Goal: Register for event/course

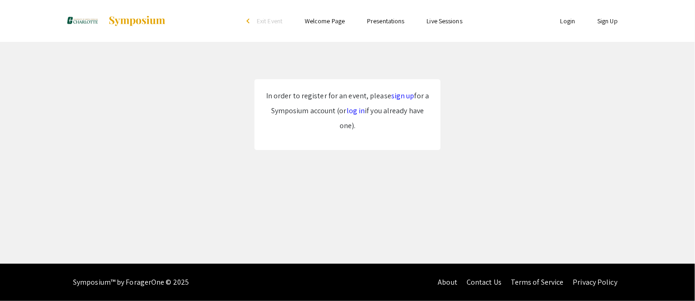
click at [357, 112] on link "log in" at bounding box center [356, 111] width 19 height 10
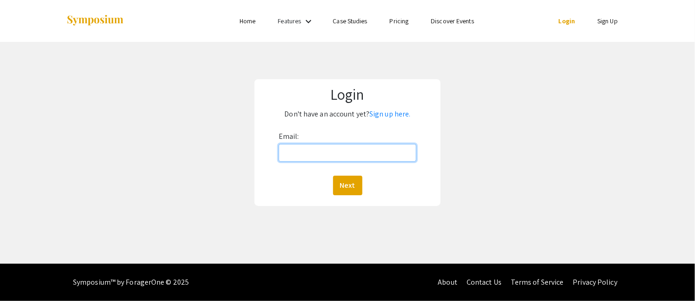
click at [357, 146] on input "Email:" at bounding box center [348, 153] width 138 height 18
type input "[EMAIL_ADDRESS][DOMAIN_NAME]"
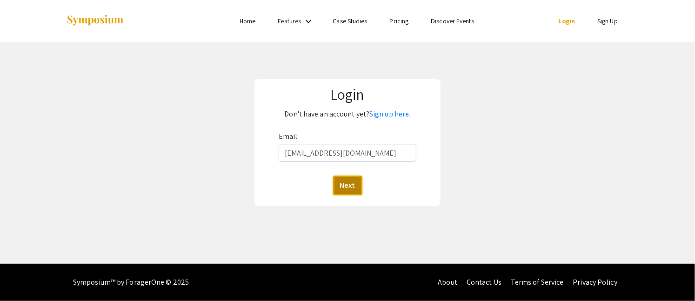
click at [352, 188] on button "Next" at bounding box center [347, 185] width 29 height 20
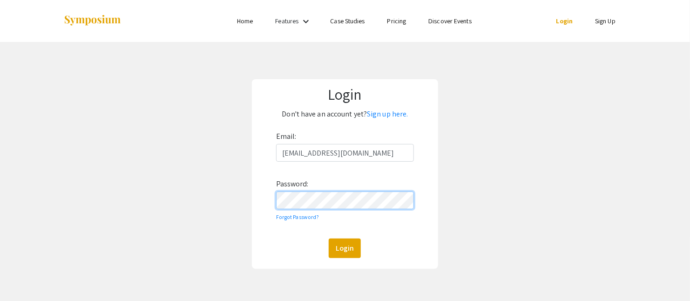
click at [329, 238] on button "Login" at bounding box center [345, 248] width 32 height 20
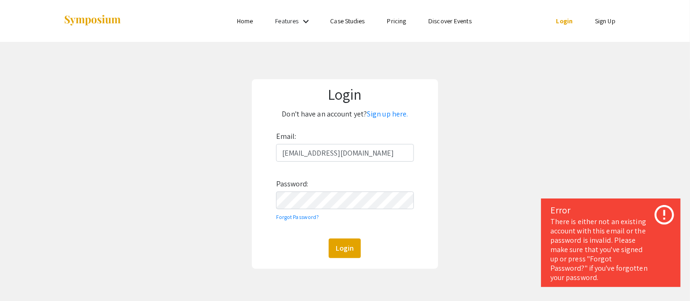
click at [390, 113] on link "Sign up here." at bounding box center [387, 114] width 41 height 10
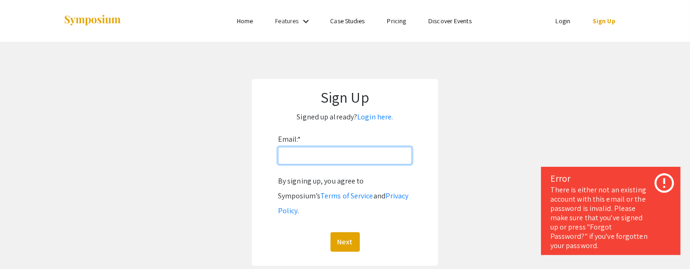
click at [357, 161] on input "Email: *" at bounding box center [345, 156] width 134 height 18
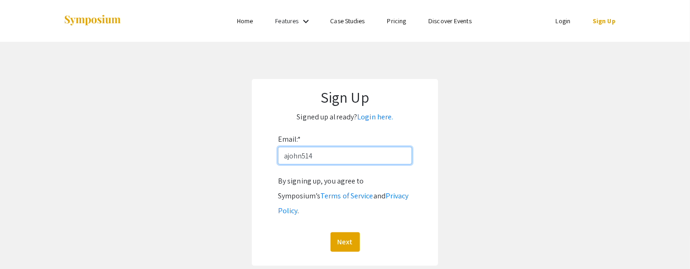
type input "[EMAIL_ADDRESS][DOMAIN_NAME]"
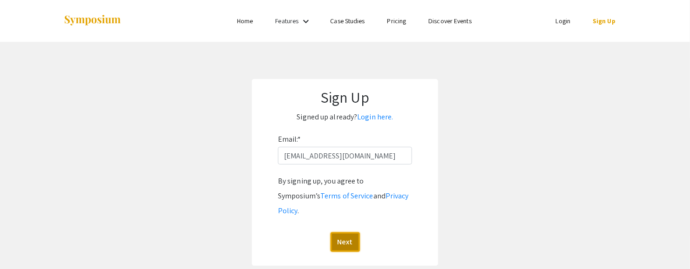
click at [344, 233] on button "Next" at bounding box center [344, 243] width 29 height 20
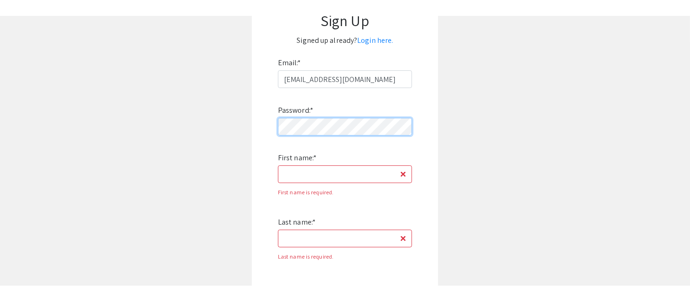
scroll to position [94, 0]
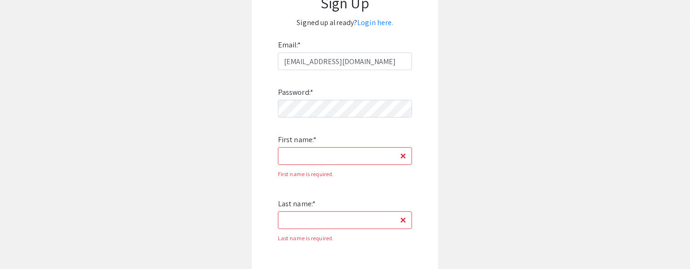
click at [311, 166] on div "Password: * First name: * First name is required. Last name: * Last name is req…" at bounding box center [345, 221] width 134 height 303
click at [303, 156] on input "First name: *" at bounding box center [345, 157] width 134 height 18
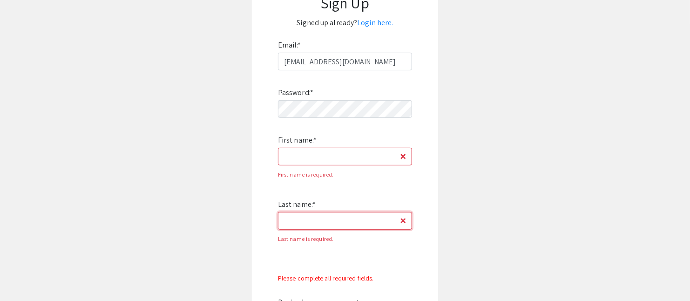
click at [351, 219] on input "Last name: *" at bounding box center [345, 221] width 134 height 18
click at [314, 153] on input "First name: *" at bounding box center [345, 157] width 134 height 18
type input "[PERSON_NAME]"
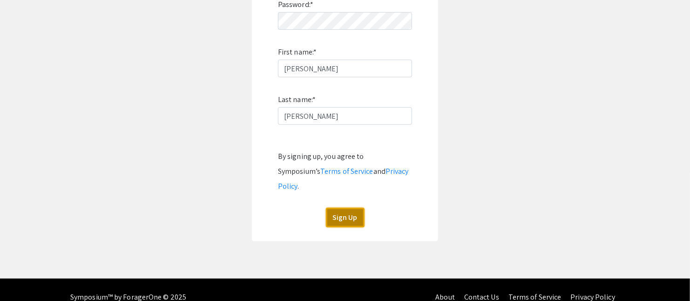
click at [352, 208] on button "Sign Up" at bounding box center [345, 218] width 39 height 20
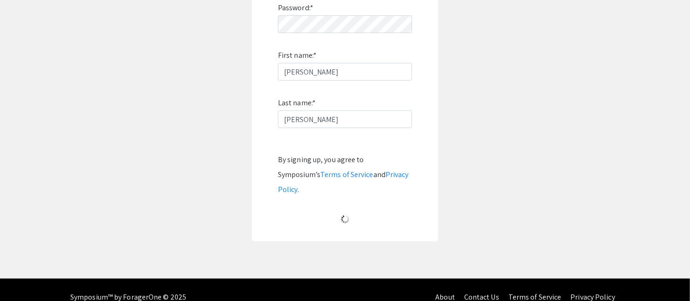
scroll to position [48, 0]
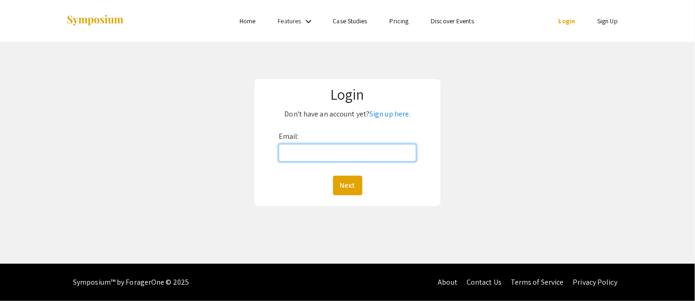
click at [322, 153] on input "Email:" at bounding box center [348, 153] width 138 height 18
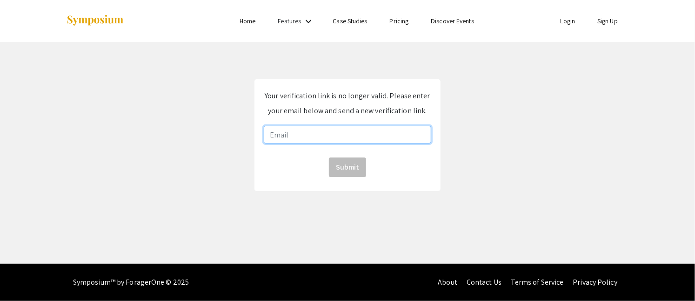
click at [364, 132] on input "email" at bounding box center [348, 135] width 168 height 18
type input "[EMAIL_ADDRESS][DOMAIN_NAME]"
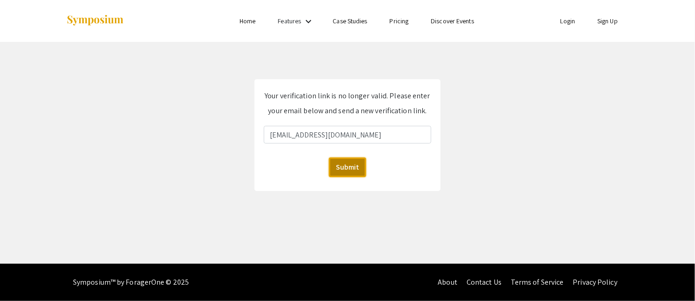
click at [337, 166] on button "Submit" at bounding box center [347, 167] width 37 height 20
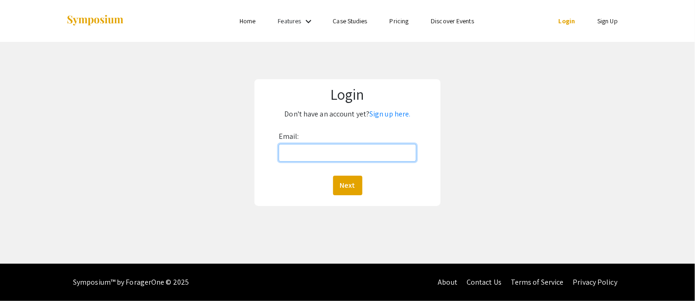
click at [303, 152] on input "Email:" at bounding box center [348, 153] width 138 height 18
type input "[EMAIL_ADDRESS][DOMAIN_NAME]"
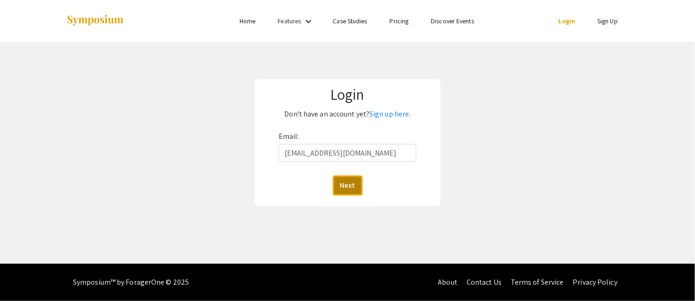
click at [349, 185] on button "Next" at bounding box center [347, 185] width 29 height 20
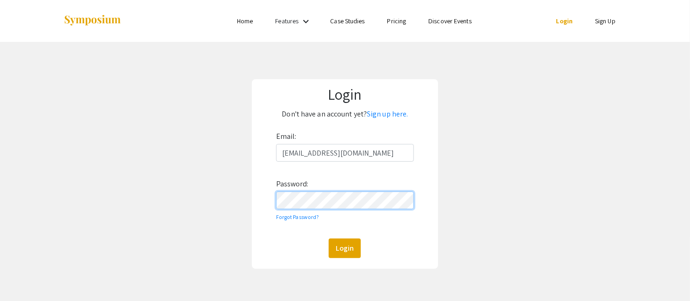
click at [329, 238] on button "Login" at bounding box center [345, 248] width 32 height 20
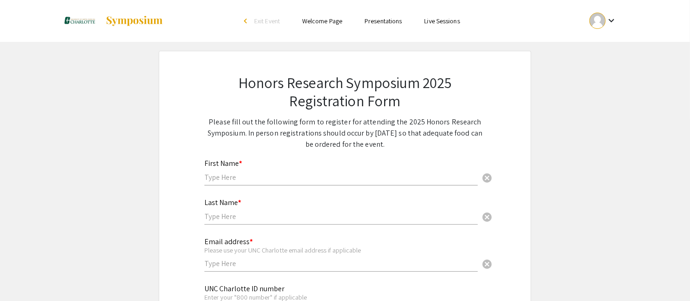
click at [287, 172] on input "text" at bounding box center [340, 177] width 273 height 10
type input "[PERSON_NAME]"
click at [244, 216] on input "text" at bounding box center [340, 216] width 273 height 10
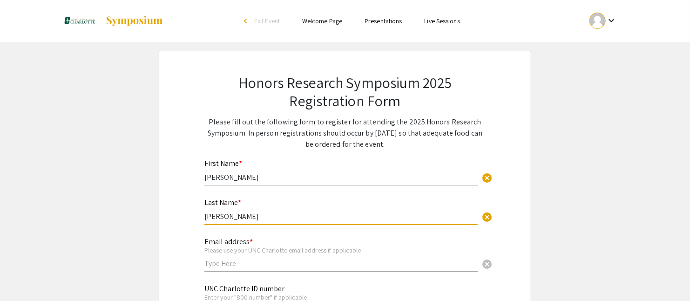
scroll to position [63, 0]
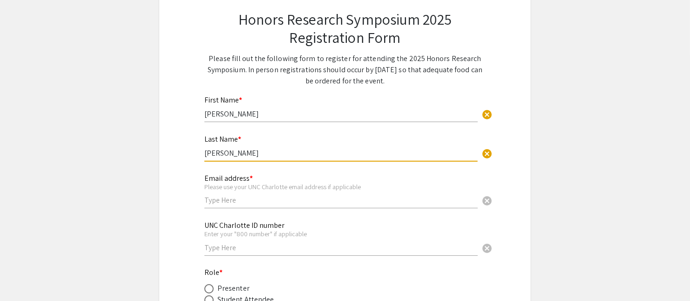
type input "[PERSON_NAME]"
click at [243, 205] on div "Email address * Please use your UNC Charlotte email address if applicable cancel" at bounding box center [340, 186] width 273 height 43
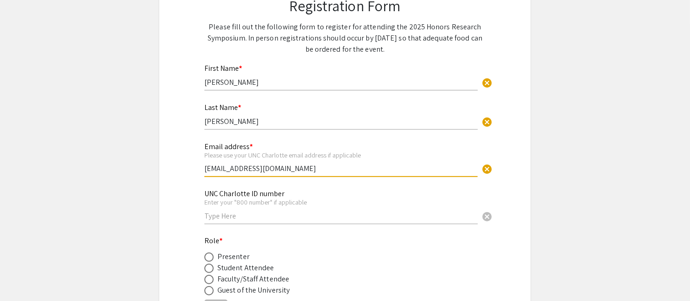
scroll to position [96, 0]
type input "[EMAIL_ADDRESS][DOMAIN_NAME]"
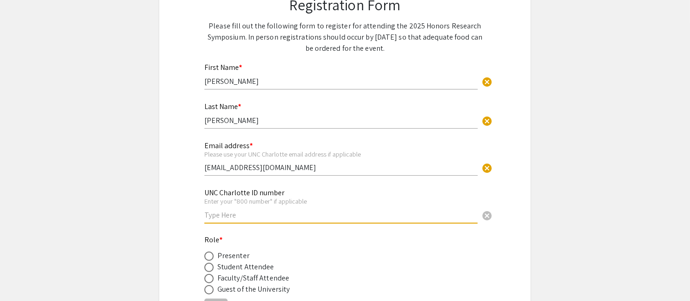
click at [256, 215] on input "text" at bounding box center [340, 215] width 273 height 10
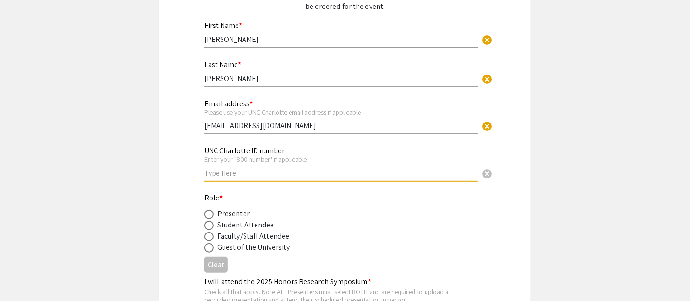
scroll to position [140, 0]
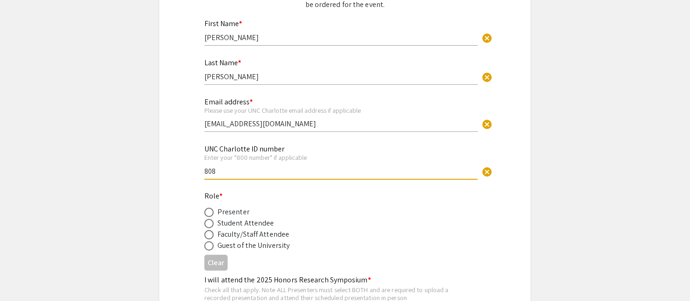
drag, startPoint x: 235, startPoint y: 167, endPoint x: 165, endPoint y: 174, distance: 70.6
click at [165, 174] on div "Honors Research Symposium 2025 Registration Form Please fill out the following …" at bounding box center [345, 157] width 372 height 492
paste input "<aside> <img src="/icons/exclamation-mark_gray.svg" alt="/icons/exclamation-mar…"
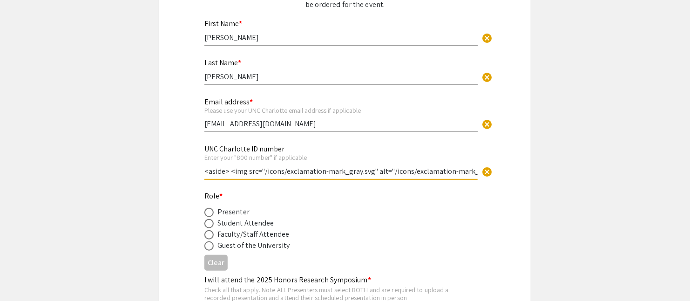
scroll to position [0, 185]
type input "<aside> <img src="/icons/exclamation-mark_gray.svg" alt="/icons/exclamation-mar…"
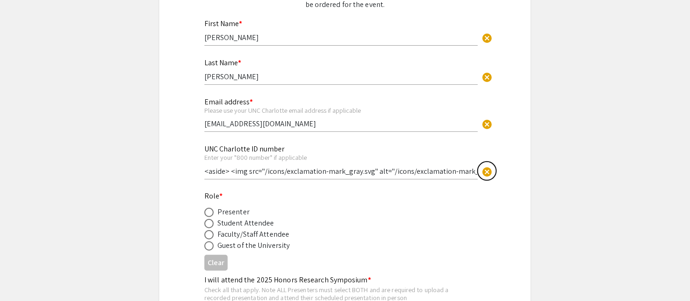
drag, startPoint x: 480, startPoint y: 170, endPoint x: 449, endPoint y: 166, distance: 30.9
click at [449, 166] on div "UNC Charlotte ID number Enter your "800 number" if applicable <aside> <img src=…" at bounding box center [340, 156] width 273 height 43
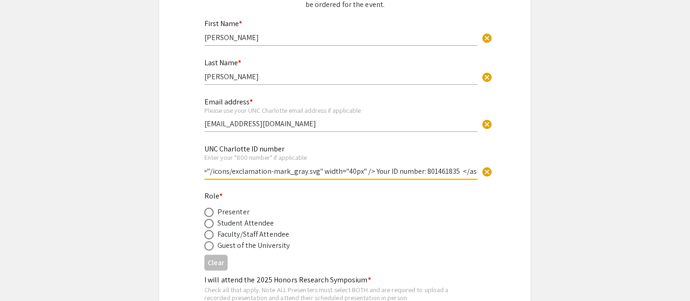
click at [449, 166] on input "<aside> <img src="/icons/exclamation-mark_gray.svg" alt="/icons/exclamation-mar…" at bounding box center [340, 171] width 273 height 10
drag, startPoint x: 449, startPoint y: 167, endPoint x: 422, endPoint y: 168, distance: 27.5
click at [422, 168] on input "<aside> <img src="/icons/exclamation-mark_gray.svg" alt="/icons/exclamation-mar…" at bounding box center [340, 171] width 273 height 10
drag, startPoint x: 416, startPoint y: 169, endPoint x: 447, endPoint y: 170, distance: 31.2
click at [447, 170] on input "<aside> <img src="/icons/exclamation-mark_gray.svg" alt="/icons/exclamation-mar…" at bounding box center [340, 171] width 273 height 10
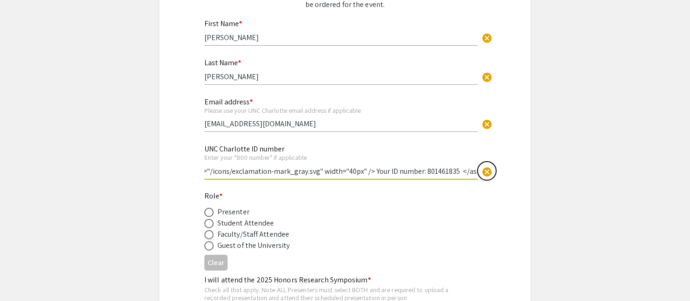
scroll to position [0, 0]
click at [492, 170] on span "cancel" at bounding box center [486, 171] width 11 height 11
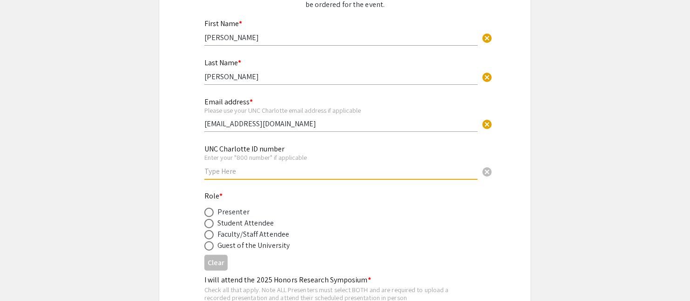
paste input "801461835"
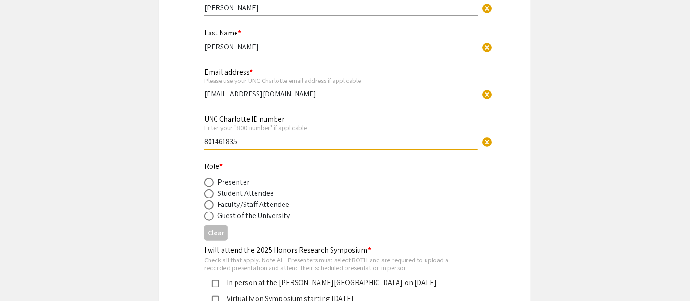
type input "801461835"
click at [210, 190] on span at bounding box center [208, 193] width 9 height 9
click at [210, 190] on input "radio" at bounding box center [208, 193] width 9 height 9
radio input "true"
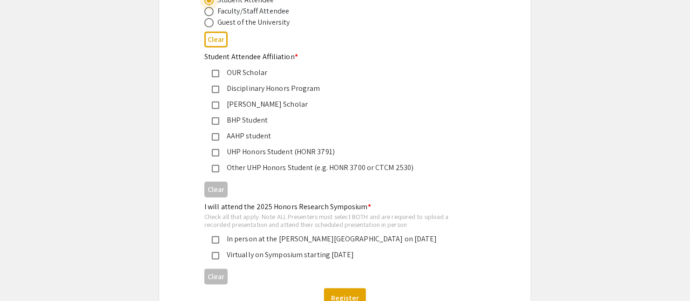
scroll to position [364, 0]
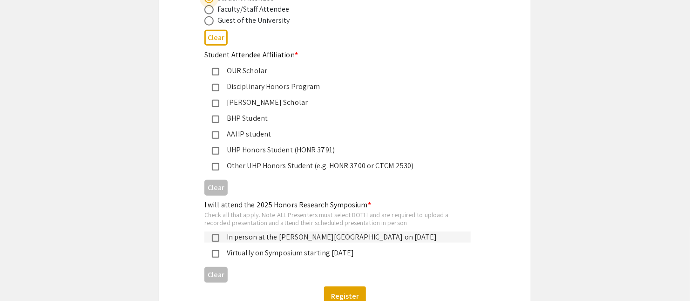
click at [282, 233] on div "In person at the [PERSON_NAME][GEOGRAPHIC_DATA] on [DATE]" at bounding box center [341, 236] width 244 height 11
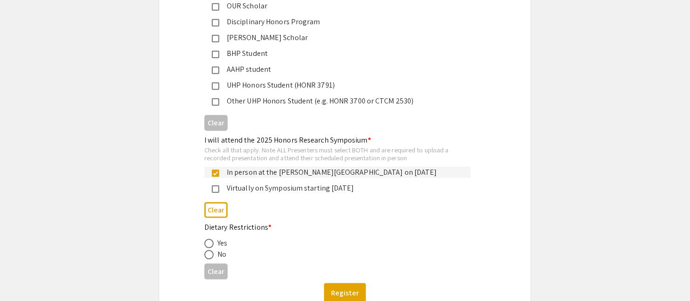
scroll to position [430, 0]
click at [208, 250] on span at bounding box center [208, 253] width 9 height 9
click at [208, 250] on input "radio" at bounding box center [208, 253] width 9 height 9
radio input "true"
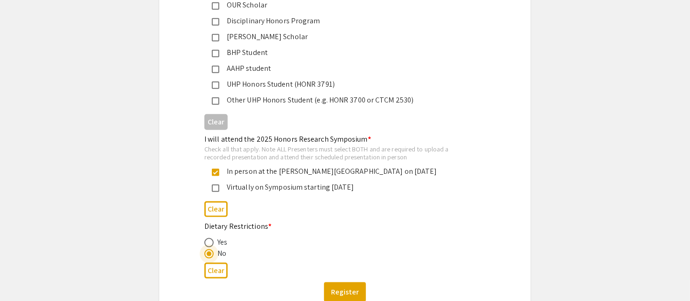
click at [208, 238] on span at bounding box center [208, 242] width 9 height 9
click at [208, 238] on input "radio" at bounding box center [208, 242] width 9 height 9
radio input "true"
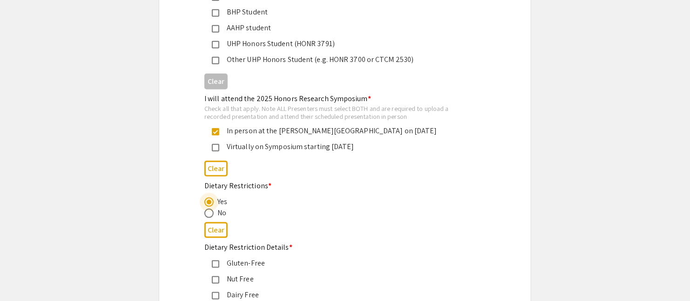
scroll to position [469, 0]
click at [206, 210] on span at bounding box center [208, 214] width 9 height 9
click at [206, 210] on input "radio" at bounding box center [208, 214] width 9 height 9
radio input "true"
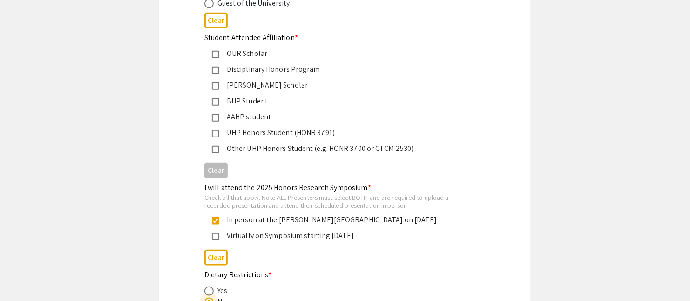
scroll to position [374, 0]
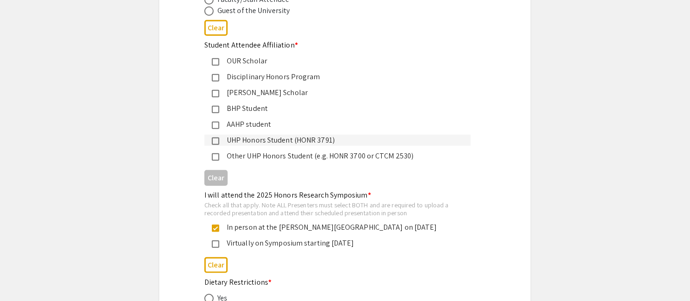
click at [239, 138] on div "UHP Honors Student (HONR 3791)" at bounding box center [341, 140] width 244 height 11
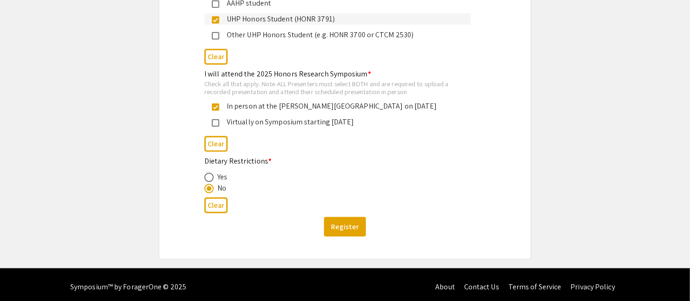
scroll to position [495, 0]
click at [333, 222] on button "Register" at bounding box center [345, 227] width 42 height 20
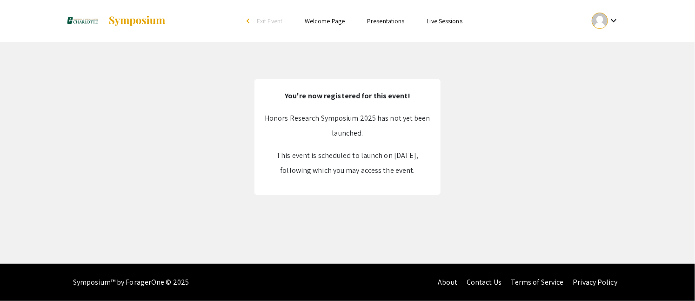
click at [382, 23] on link "Presentations" at bounding box center [385, 21] width 37 height 8
